Goal: Information Seeking & Learning: Learn about a topic

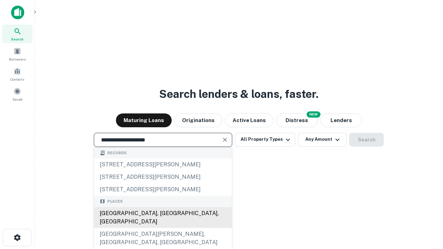
click at [163, 228] on div "[GEOGRAPHIC_DATA], [GEOGRAPHIC_DATA], [GEOGRAPHIC_DATA]" at bounding box center [163, 217] width 138 height 21
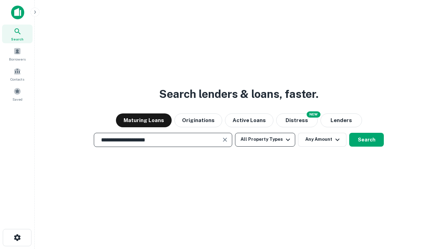
type input "**********"
click at [265, 140] on button "All Property Types" at bounding box center [265, 140] width 60 height 14
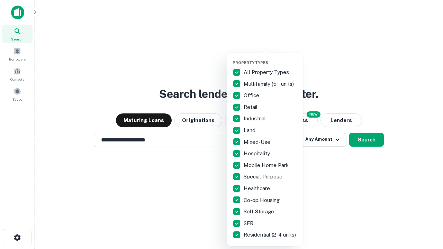
click at [271, 58] on button "button" at bounding box center [271, 58] width 76 height 0
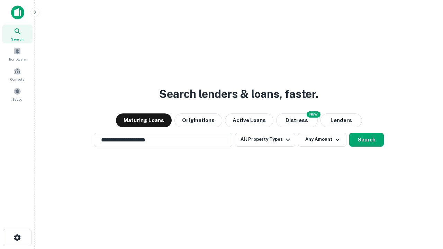
scroll to position [11, 0]
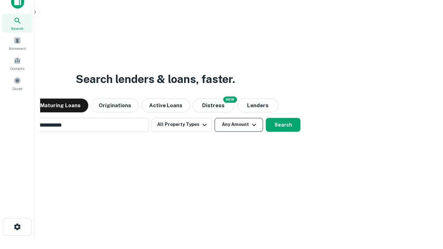
click at [215, 118] on button "Any Amount" at bounding box center [239, 125] width 48 height 14
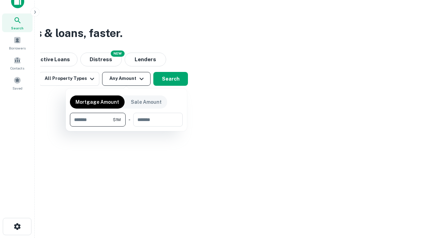
type input "*******"
click at [126, 127] on button "button" at bounding box center [126, 127] width 113 height 0
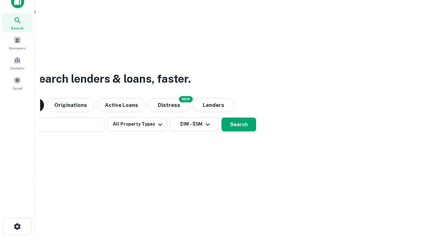
scroll to position [11, 0]
click at [222, 118] on button "Search" at bounding box center [239, 125] width 35 height 14
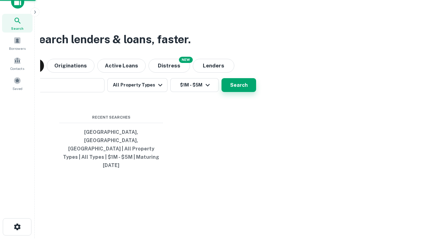
scroll to position [11, 0]
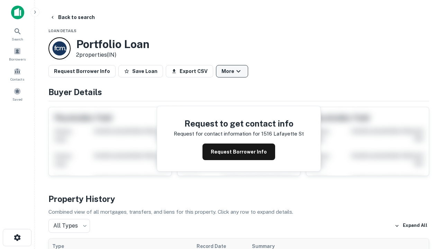
click at [232, 71] on button "More" at bounding box center [232, 71] width 32 height 12
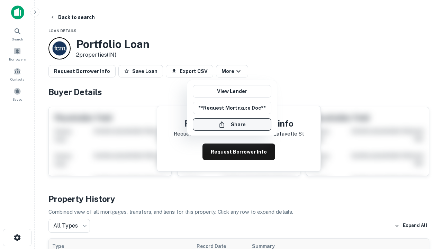
click at [232, 125] on button "Share" at bounding box center [232, 124] width 79 height 12
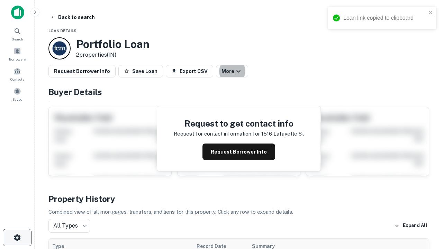
click at [17, 238] on icon "button" at bounding box center [17, 238] width 8 height 8
